Goal: Complete application form

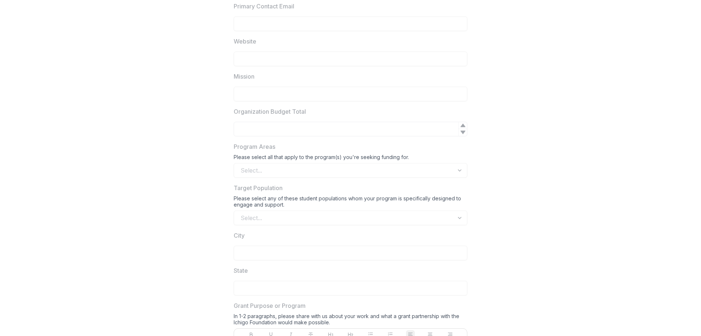
scroll to position [380, 0]
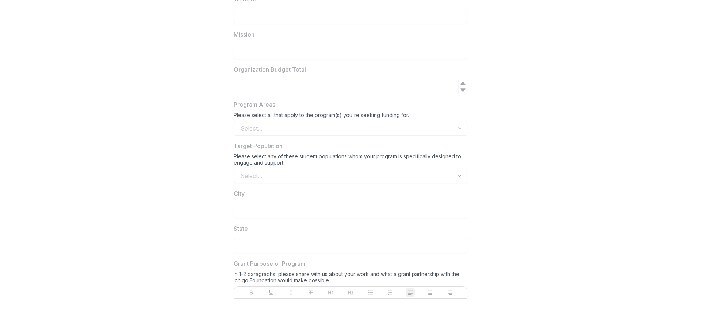
click at [462, 91] on icon at bounding box center [463, 90] width 5 height 3
click at [432, 130] on div "Select..." at bounding box center [351, 128] width 234 height 15
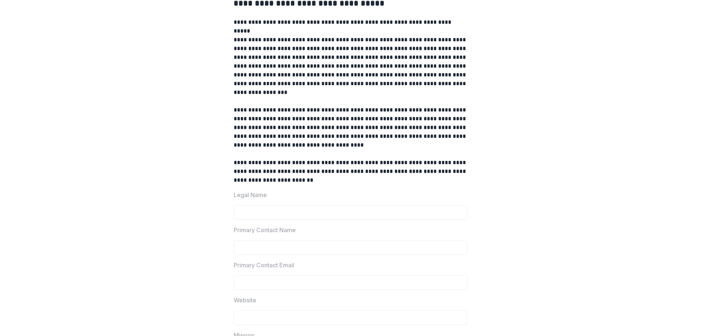
scroll to position [0, 0]
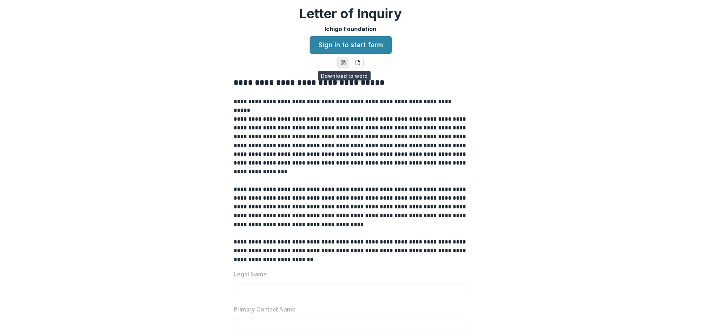
click at [346, 65] on button "word-download" at bounding box center [343, 63] width 12 height 12
click at [356, 62] on icon "pdf-download" at bounding box center [358, 63] width 6 height 6
click at [352, 46] on link "Sign in to start form" at bounding box center [351, 45] width 82 height 18
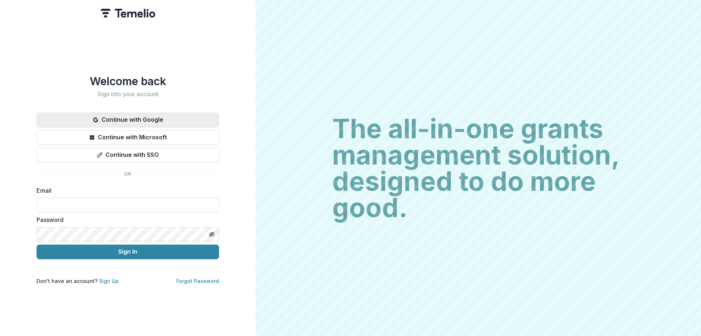
drag, startPoint x: 137, startPoint y: 135, endPoint x: 179, endPoint y: 116, distance: 46.1
click at [179, 116] on div "Continue with Google Continue with Microsoft Continue with SSO" at bounding box center [128, 137] width 183 height 50
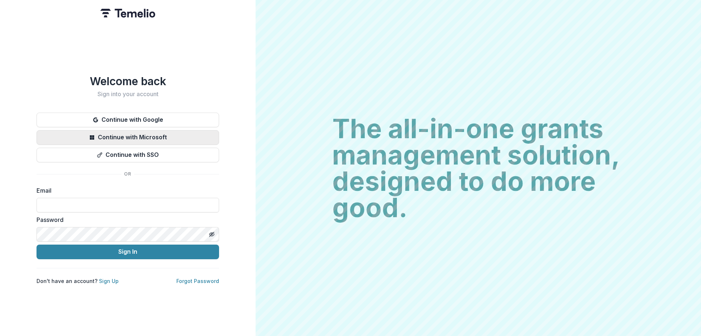
click at [136, 134] on button "Continue with Microsoft" at bounding box center [128, 137] width 183 height 15
click at [112, 198] on input at bounding box center [128, 205] width 183 height 15
type input "**********"
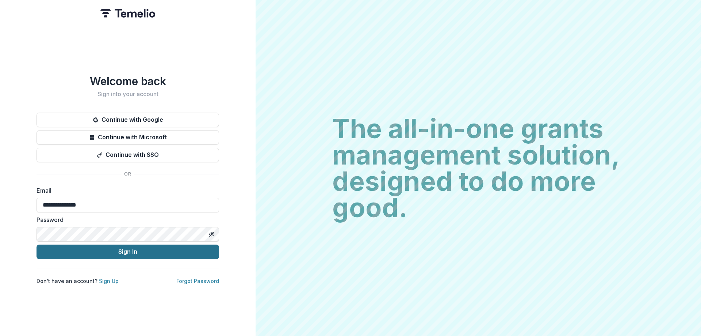
click at [138, 253] on button "Sign In" at bounding box center [128, 251] width 183 height 15
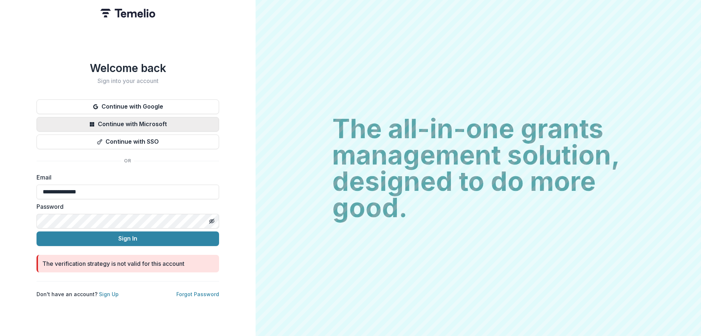
click at [199, 124] on button "Continue with Microsoft" at bounding box center [128, 124] width 183 height 15
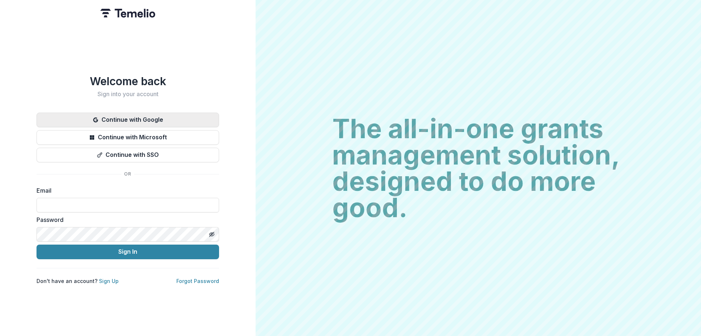
click at [144, 117] on button "Continue with Google" at bounding box center [128, 119] width 183 height 15
